Goal: Information Seeking & Learning: Check status

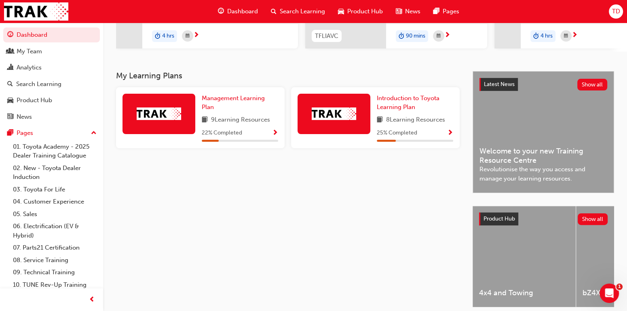
scroll to position [135, 0]
click at [331, 117] on img at bounding box center [334, 114] width 44 height 13
click at [451, 135] on span "Show Progress" at bounding box center [450, 133] width 6 height 7
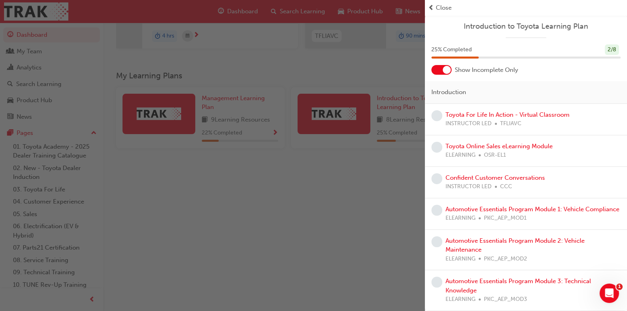
scroll to position [7, 0]
click at [400, 62] on div "button" at bounding box center [212, 155] width 425 height 311
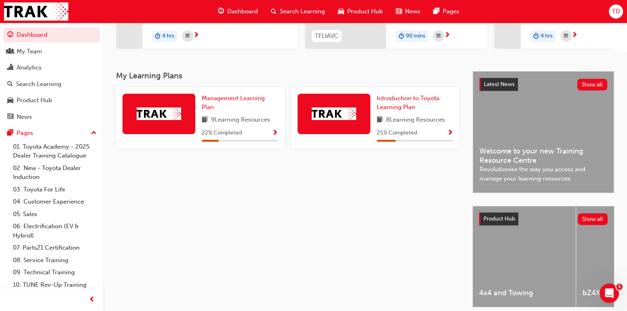
click at [275, 136] on span "Show Progress" at bounding box center [275, 133] width 6 height 7
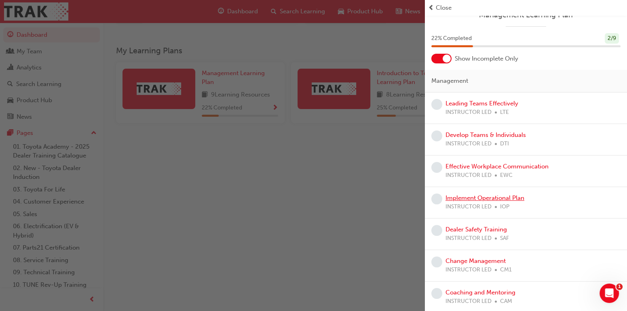
scroll to position [171, 0]
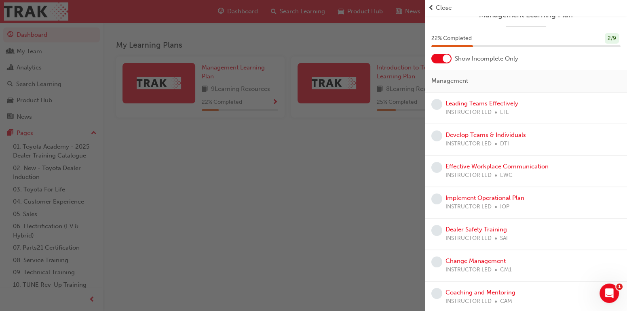
click at [368, 188] on div "button" at bounding box center [212, 155] width 425 height 311
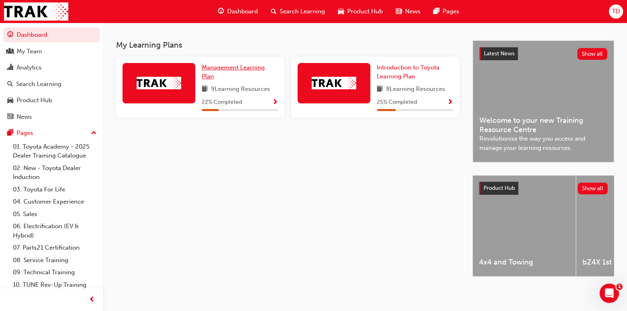
click at [208, 65] on span "Management Learning Plan" at bounding box center [233, 72] width 63 height 17
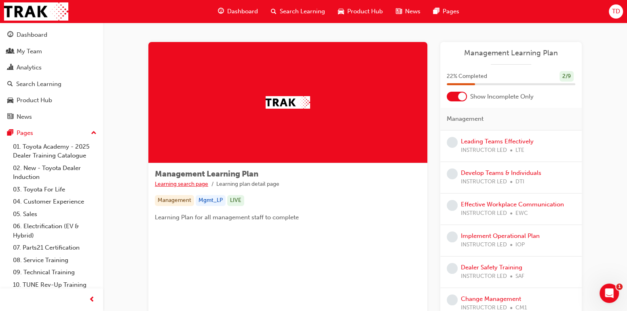
click at [189, 184] on link "Learning search page" at bounding box center [181, 184] width 53 height 7
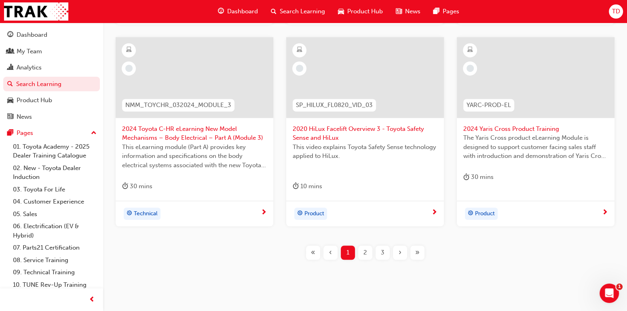
scroll to position [365, 0]
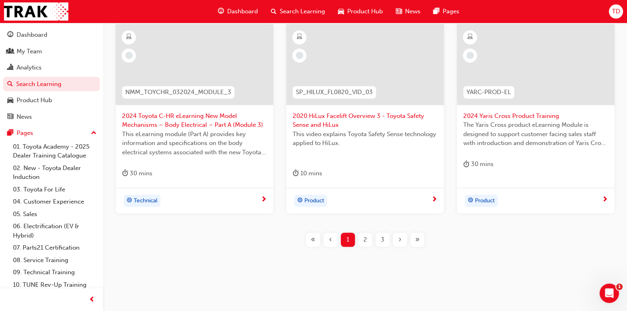
click at [365, 239] on span "2" at bounding box center [366, 239] width 4 height 9
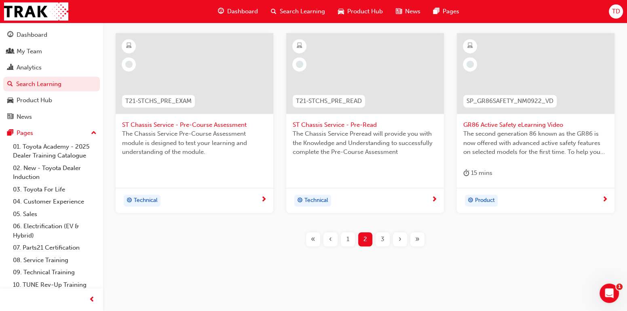
click at [383, 240] on span "3" at bounding box center [383, 239] width 4 height 9
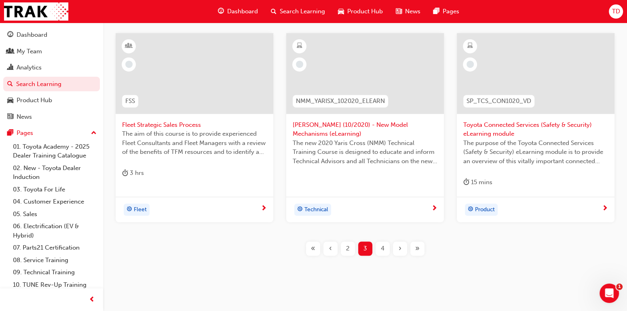
click at [383, 246] on span "4" at bounding box center [383, 248] width 4 height 9
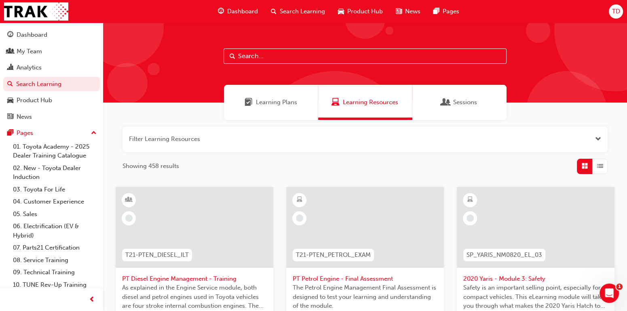
click at [271, 102] on span "Learning Plans" at bounding box center [276, 102] width 41 height 9
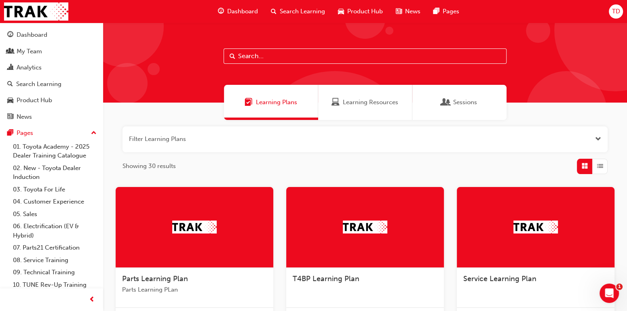
click at [465, 101] on span "Sessions" at bounding box center [465, 102] width 24 height 9
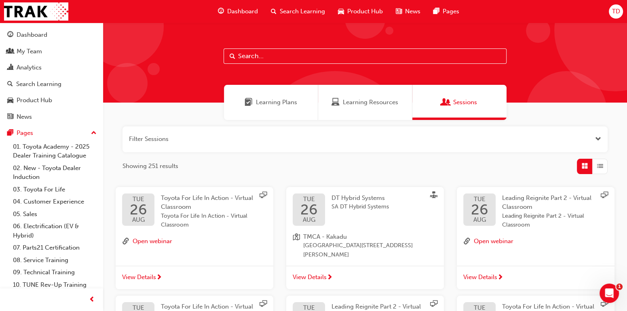
click at [256, 105] on span "Learning Plans" at bounding box center [276, 102] width 41 height 9
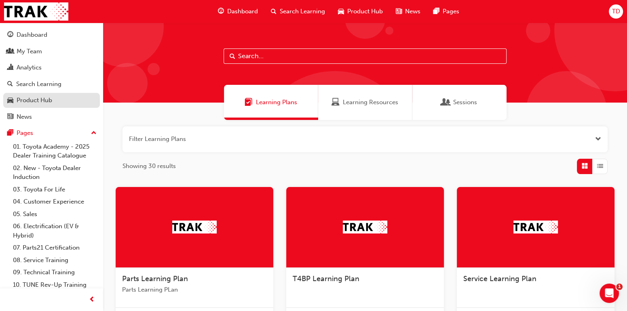
click at [34, 99] on div "Product Hub" at bounding box center [35, 100] width 36 height 9
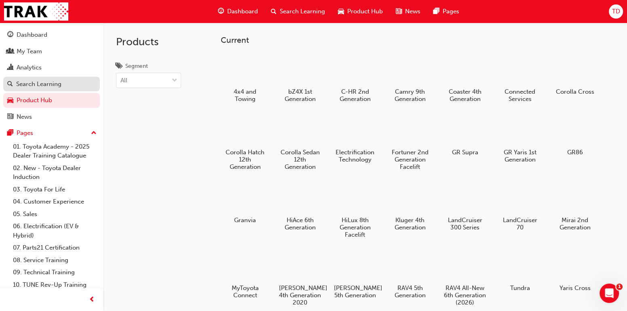
click at [43, 85] on div "Search Learning" at bounding box center [38, 84] width 45 height 9
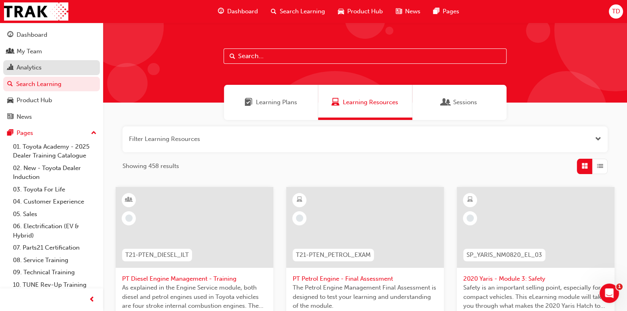
click at [34, 68] on div "Analytics" at bounding box center [29, 67] width 25 height 9
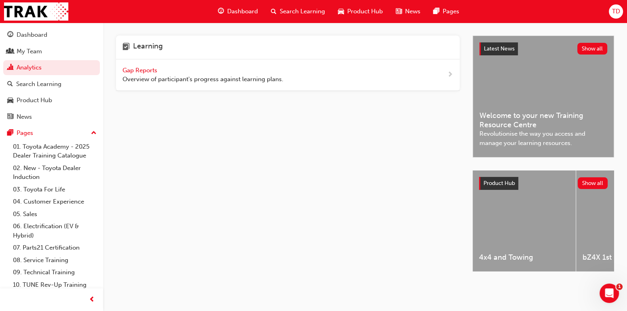
click at [141, 68] on span "Gap Reports" at bounding box center [141, 70] width 36 height 7
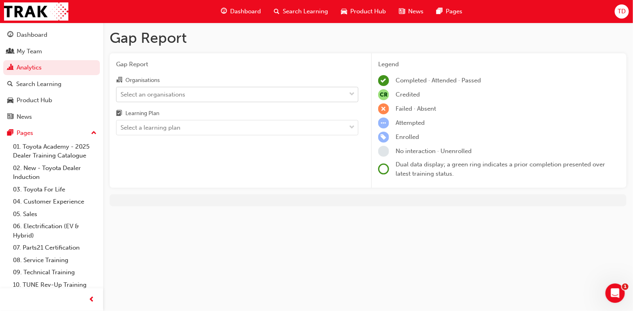
click at [352, 93] on span "down-icon" at bounding box center [352, 94] width 6 height 11
click at [121, 93] on input "Organisations Select an organisations" at bounding box center [121, 94] width 1 height 7
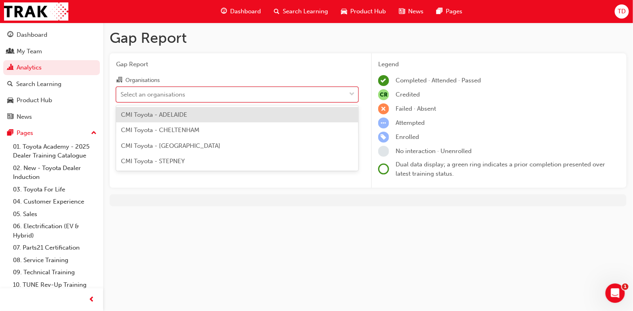
click at [174, 114] on span "CMI Toyota - ADELAIDE" at bounding box center [154, 114] width 66 height 7
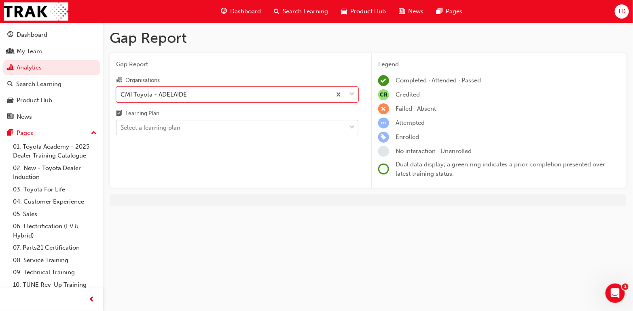
click at [351, 128] on span "down-icon" at bounding box center [352, 128] width 6 height 11
click at [121, 128] on input "Learning Plan Select a learning plan" at bounding box center [121, 127] width 1 height 7
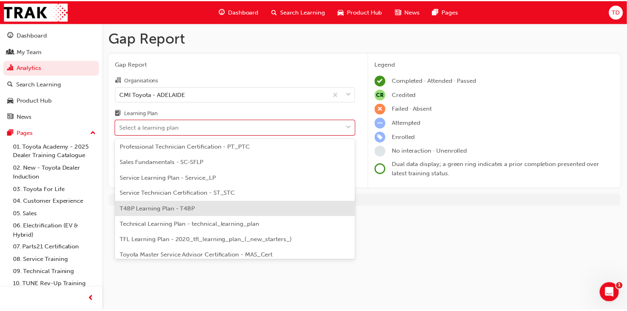
scroll to position [214, 0]
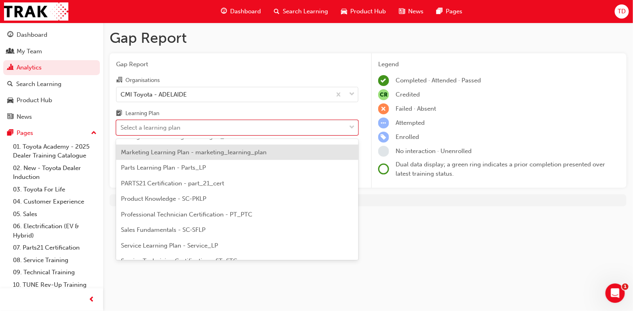
click at [168, 154] on span "Marketing Learning Plan - marketing_learning_plan" at bounding box center [194, 152] width 146 height 7
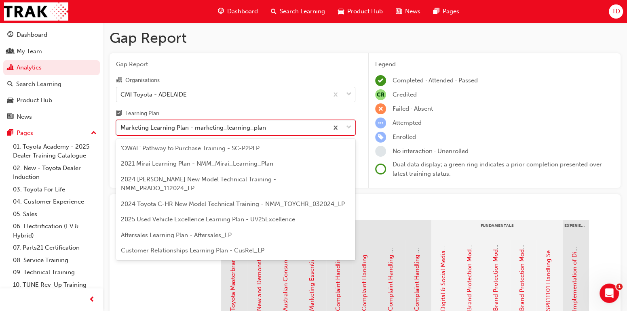
scroll to position [118, 0]
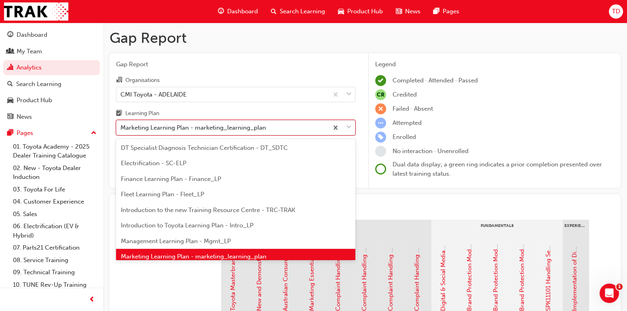
click at [349, 127] on span "down-icon" at bounding box center [349, 128] width 6 height 11
click at [121, 127] on input "Learning Plan option Marketing Learning Plan - marketing_learning_plan, selecte…" at bounding box center [121, 127] width 1 height 7
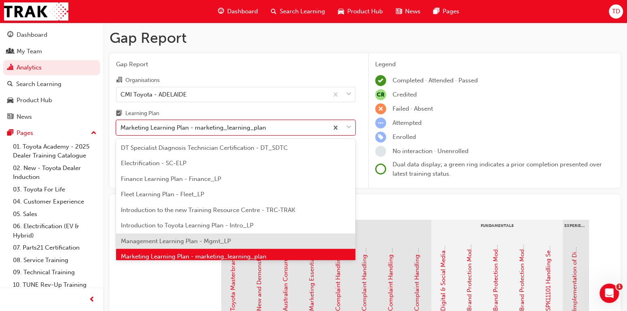
click at [183, 238] on span "Management Learning Plan - Mgmt_LP" at bounding box center [176, 241] width 110 height 7
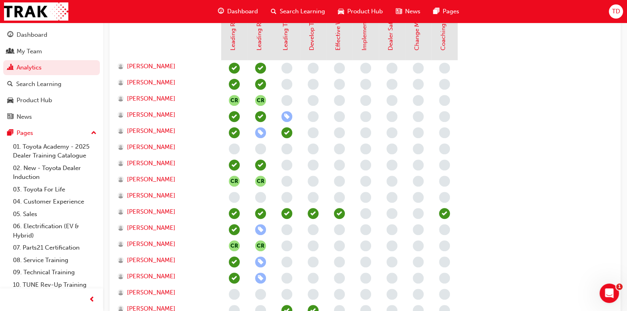
scroll to position [337, 0]
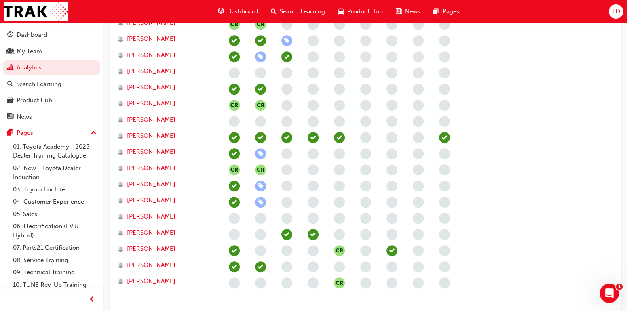
click at [286, 266] on span "learningRecordVerb_NONE-icon" at bounding box center [286, 267] width 11 height 11
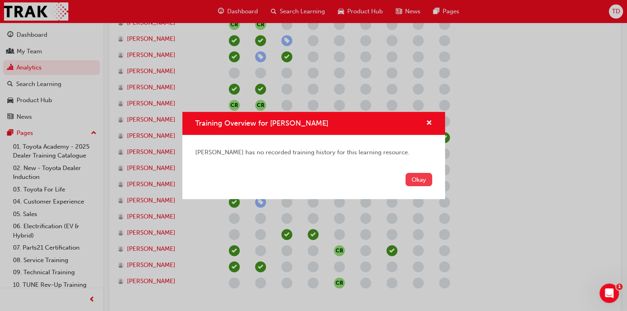
click at [420, 180] on button "Okay" at bounding box center [419, 179] width 27 height 13
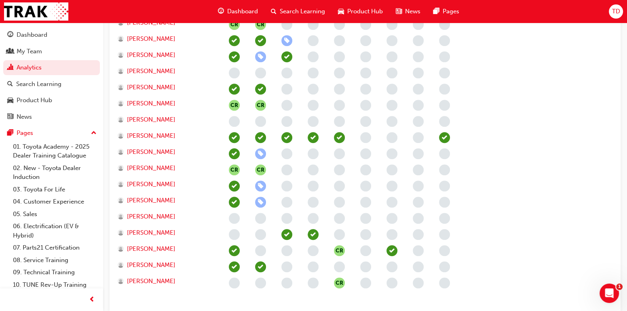
click at [261, 266] on span "learningRecordVerb_ATTEND-icon" at bounding box center [260, 267] width 11 height 11
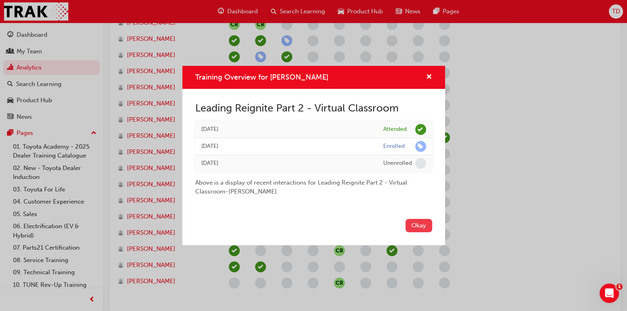
click at [417, 226] on button "Okay" at bounding box center [419, 225] width 27 height 13
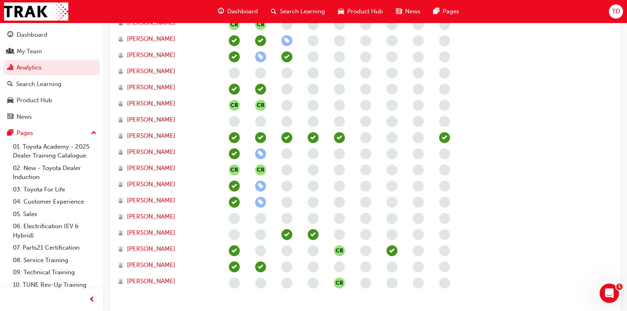
click at [234, 266] on span "learningRecordVerb_ATTEND-icon" at bounding box center [234, 267] width 11 height 11
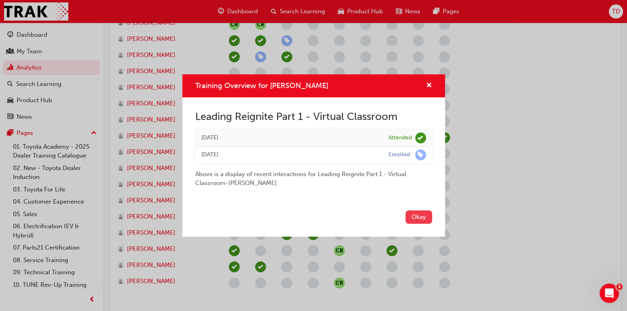
click at [418, 218] on button "Okay" at bounding box center [419, 217] width 27 height 13
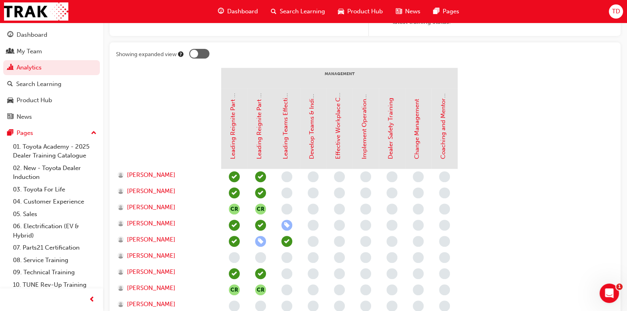
scroll to position [135, 0]
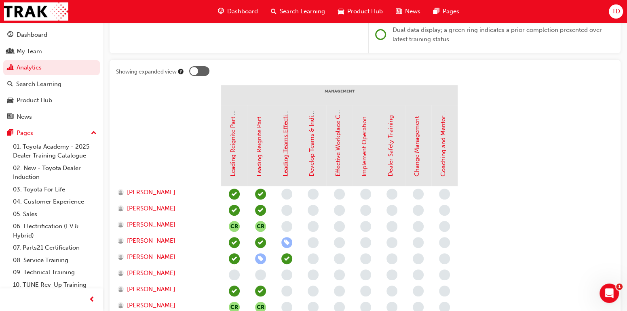
click at [286, 168] on link "Leading Teams Effectively" at bounding box center [285, 140] width 7 height 73
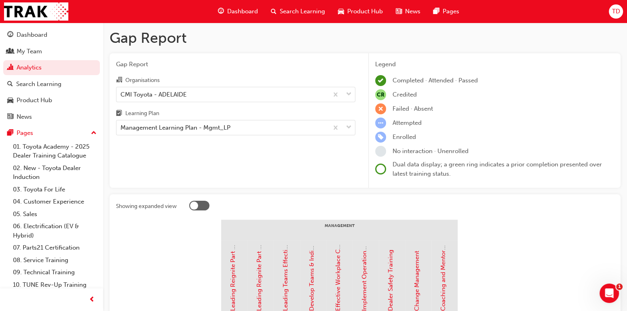
scroll to position [135, 0]
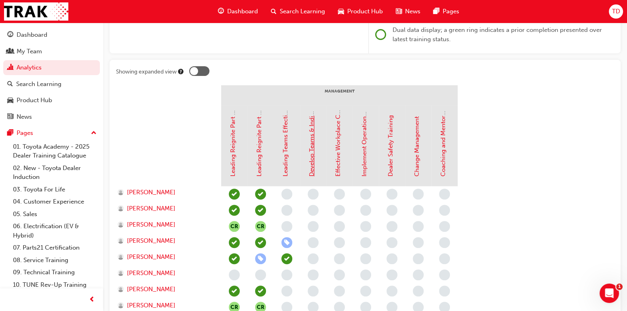
click at [313, 169] on link "Develop Teams & Individuals" at bounding box center [311, 136] width 7 height 80
